Goal: Find specific page/section: Find specific page/section

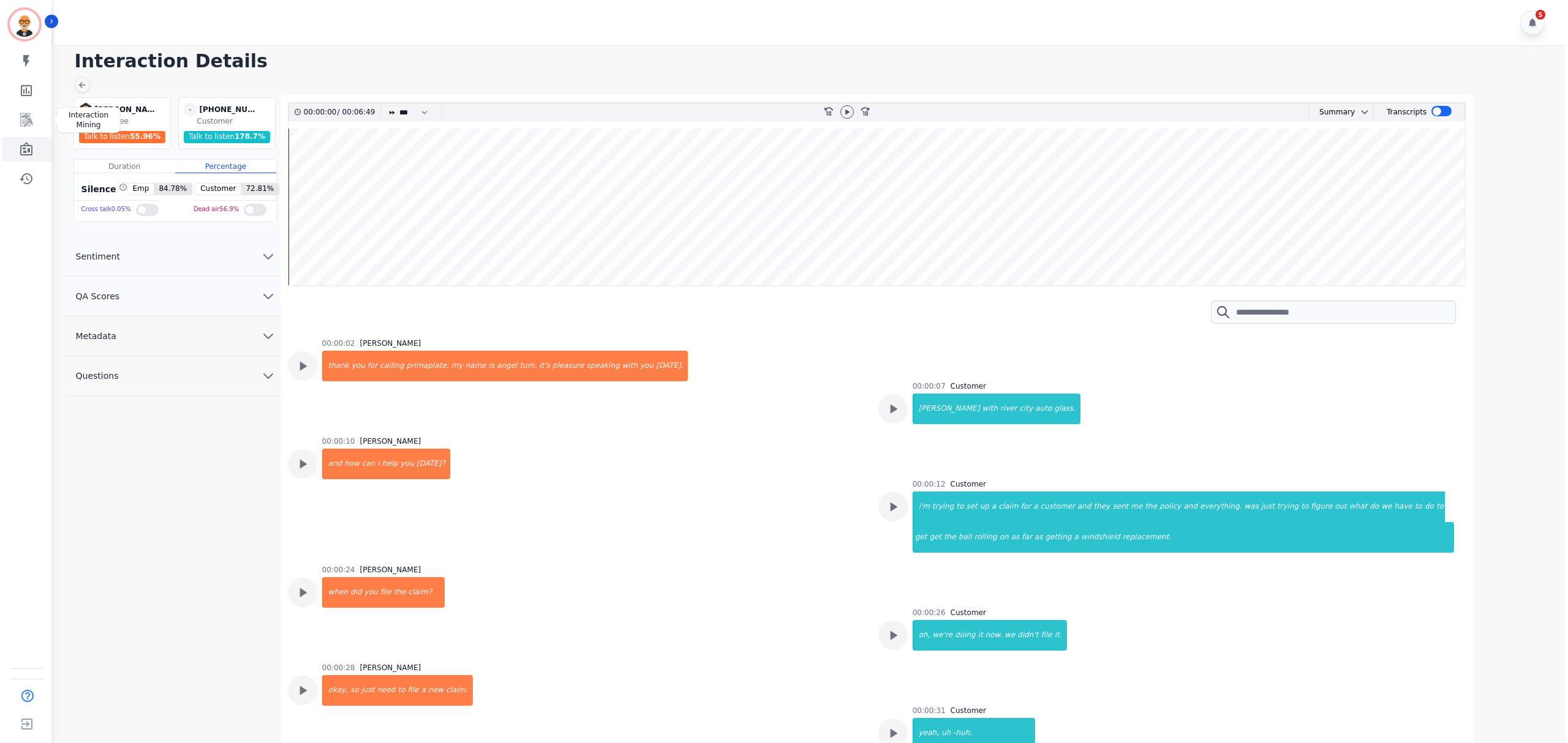
scroll to position [3429, 0]
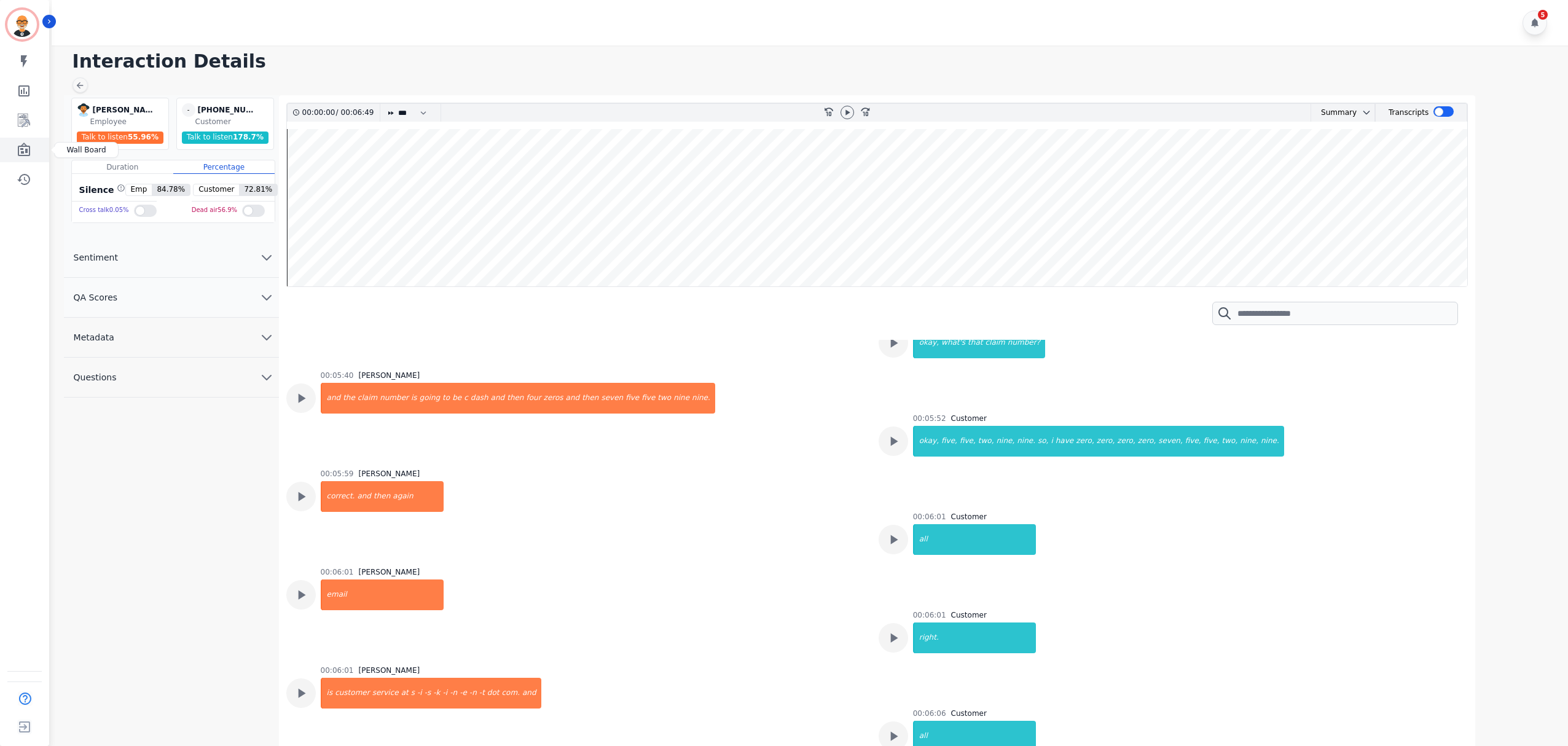
click at [19, 148] on icon "Sidebar" at bounding box center [24, 150] width 12 height 14
